Goal: Task Accomplishment & Management: Use online tool/utility

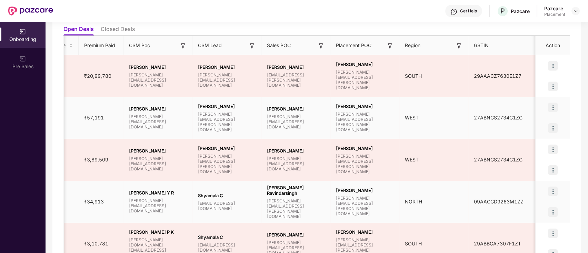
scroll to position [79, 0]
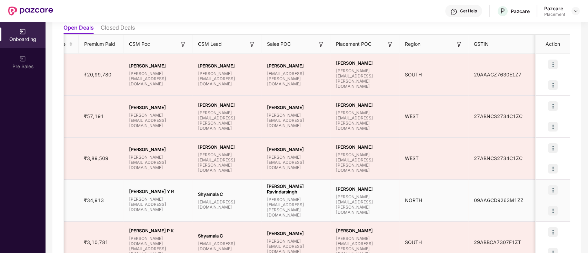
click at [401, 194] on td "NORTH" at bounding box center [433, 201] width 69 height 42
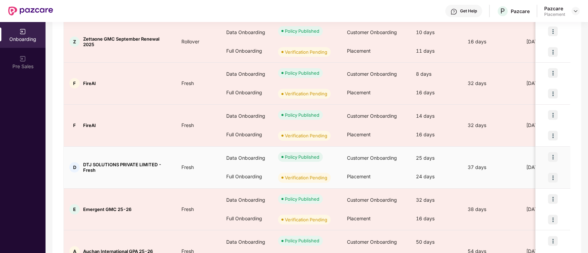
scroll to position [112, 0]
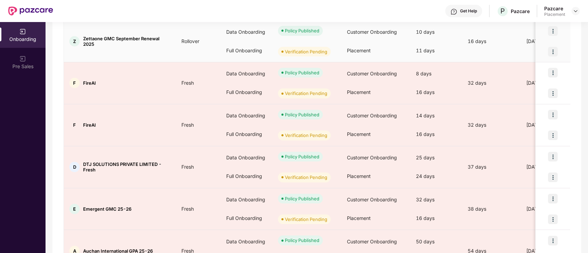
click at [555, 51] on img at bounding box center [553, 52] width 10 height 10
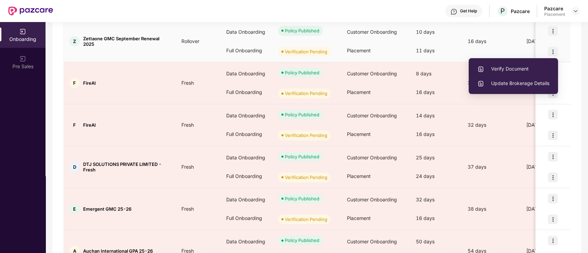
click at [510, 63] on li "Verify Document" at bounding box center [512, 69] width 89 height 14
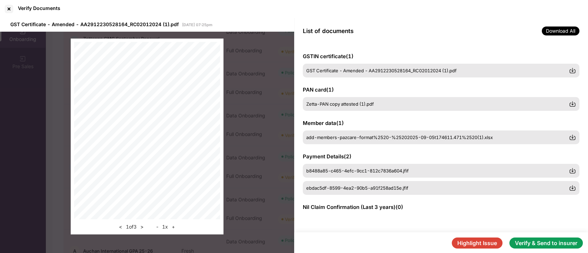
click at [545, 238] on button "Verify & Send to insurer" at bounding box center [545, 243] width 73 height 11
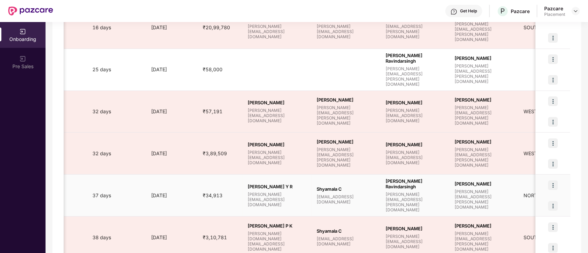
scroll to position [324, 0]
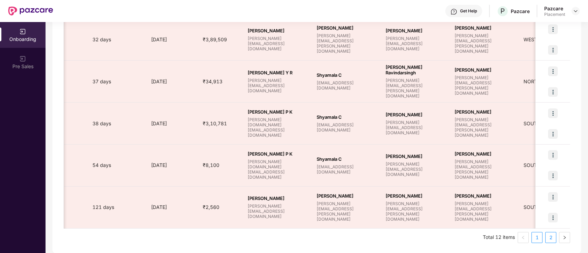
click at [548, 234] on link "2" at bounding box center [550, 238] width 10 height 10
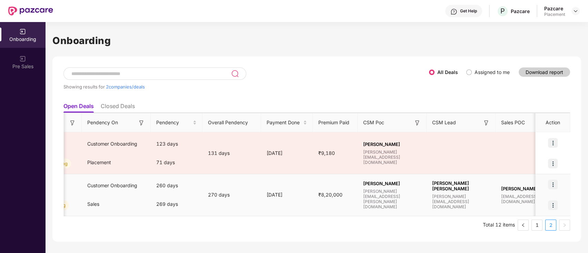
scroll to position [0, 259]
click at [540, 225] on link "1" at bounding box center [536, 225] width 10 height 10
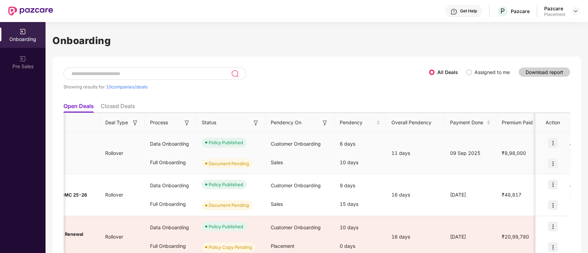
scroll to position [0, 0]
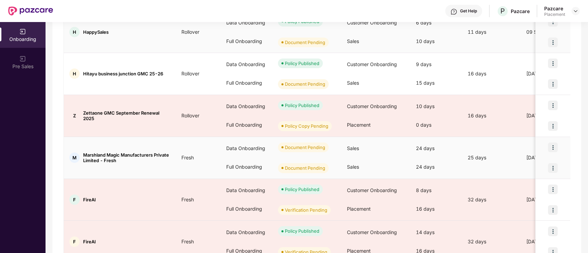
click at [426, 167] on div "24 days" at bounding box center [436, 167] width 52 height 19
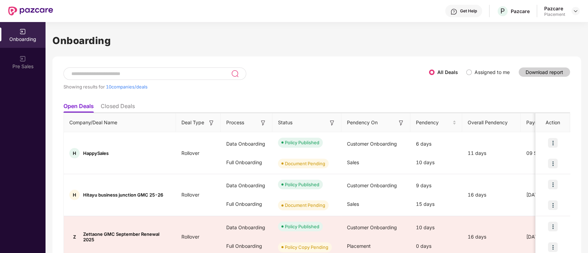
click at [110, 104] on li "Closed Deals" at bounding box center [118, 108] width 34 height 10
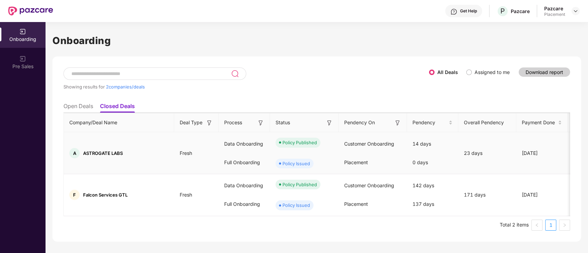
click at [288, 167] on div "Policy Issued" at bounding box center [296, 163] width 28 height 7
click at [80, 106] on li "Open Deals" at bounding box center [78, 108] width 30 height 10
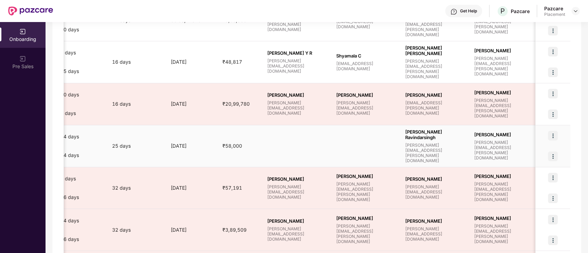
scroll to position [0, 502]
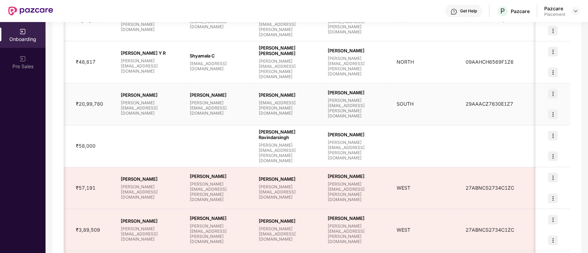
click at [553, 113] on img at bounding box center [553, 115] width 10 height 10
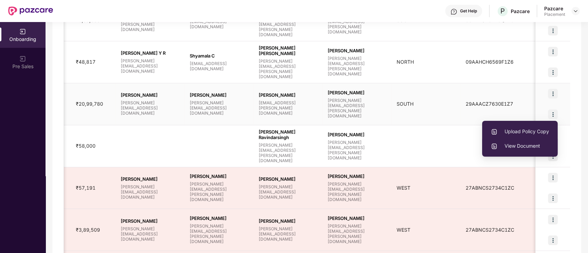
click at [521, 145] on span "View Document" at bounding box center [519, 146] width 58 height 8
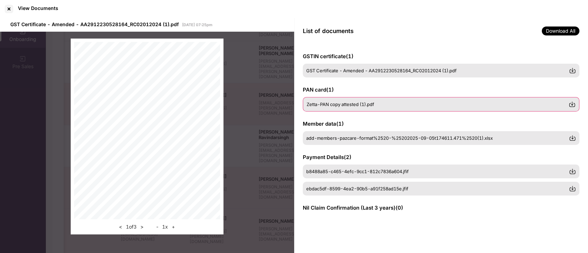
click at [336, 104] on span "Zetta-PAN copy attested (1).pdf" at bounding box center [340, 105] width 68 height 6
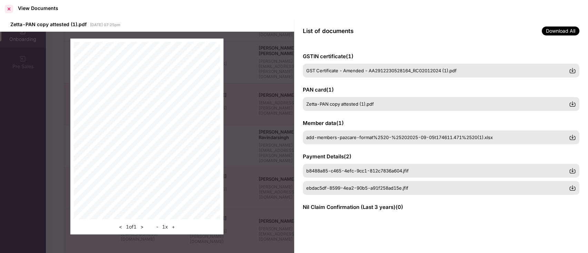
click at [10, 9] on div at bounding box center [8, 8] width 11 height 11
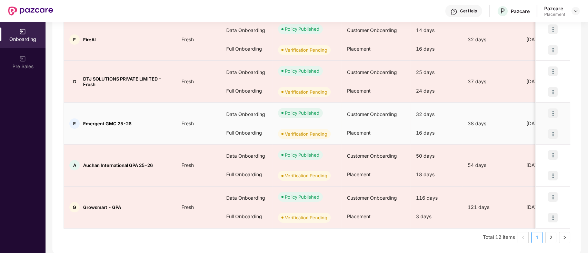
scroll to position [0, 0]
